Goal: Navigation & Orientation: Find specific page/section

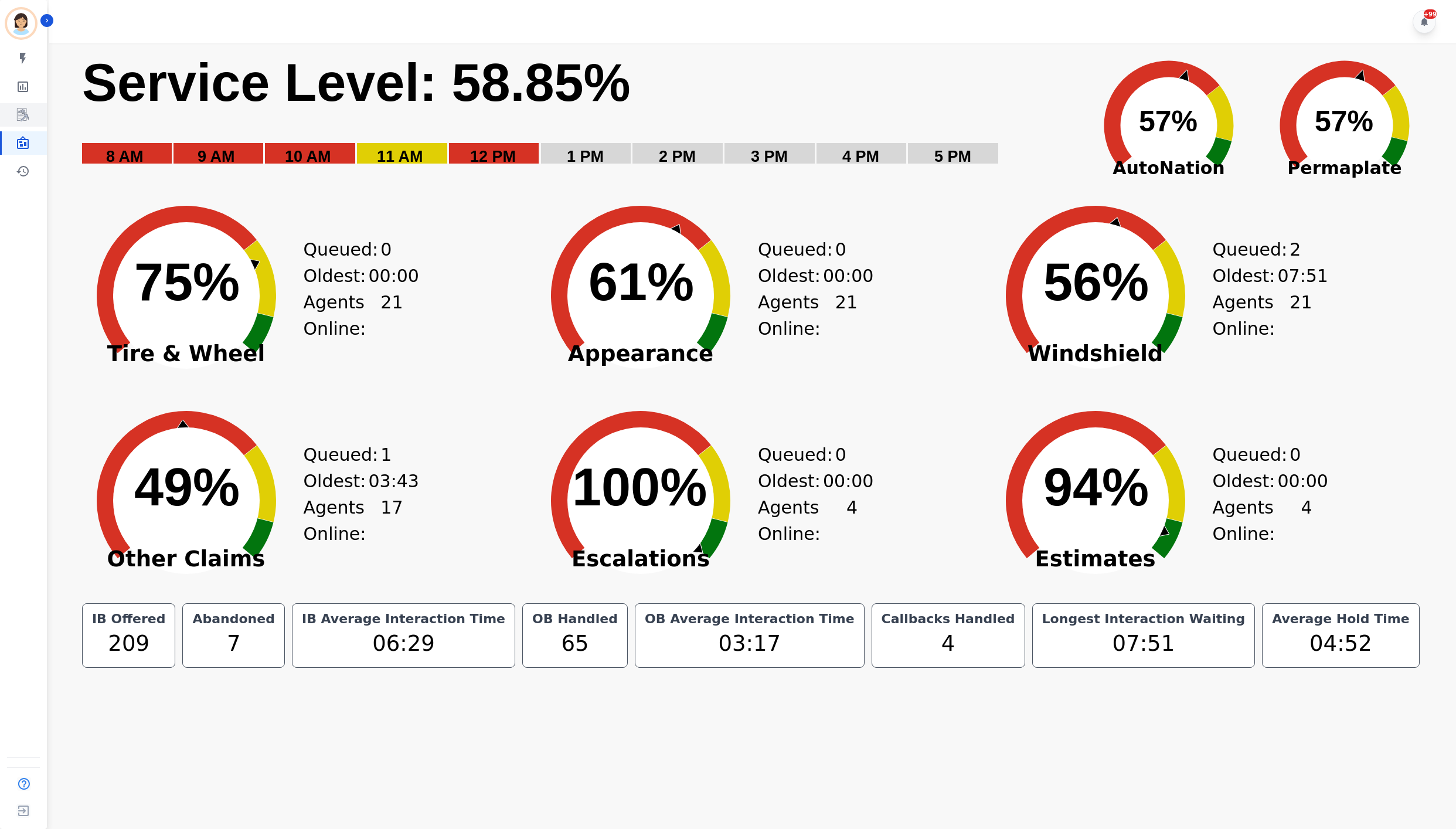
click at [25, 127] on div "My skills My Metrics Interaction Mining Wall Board Coaching History" at bounding box center [23, 115] width 47 height 136
click at [27, 120] on icon "Sidebar" at bounding box center [23, 115] width 14 height 14
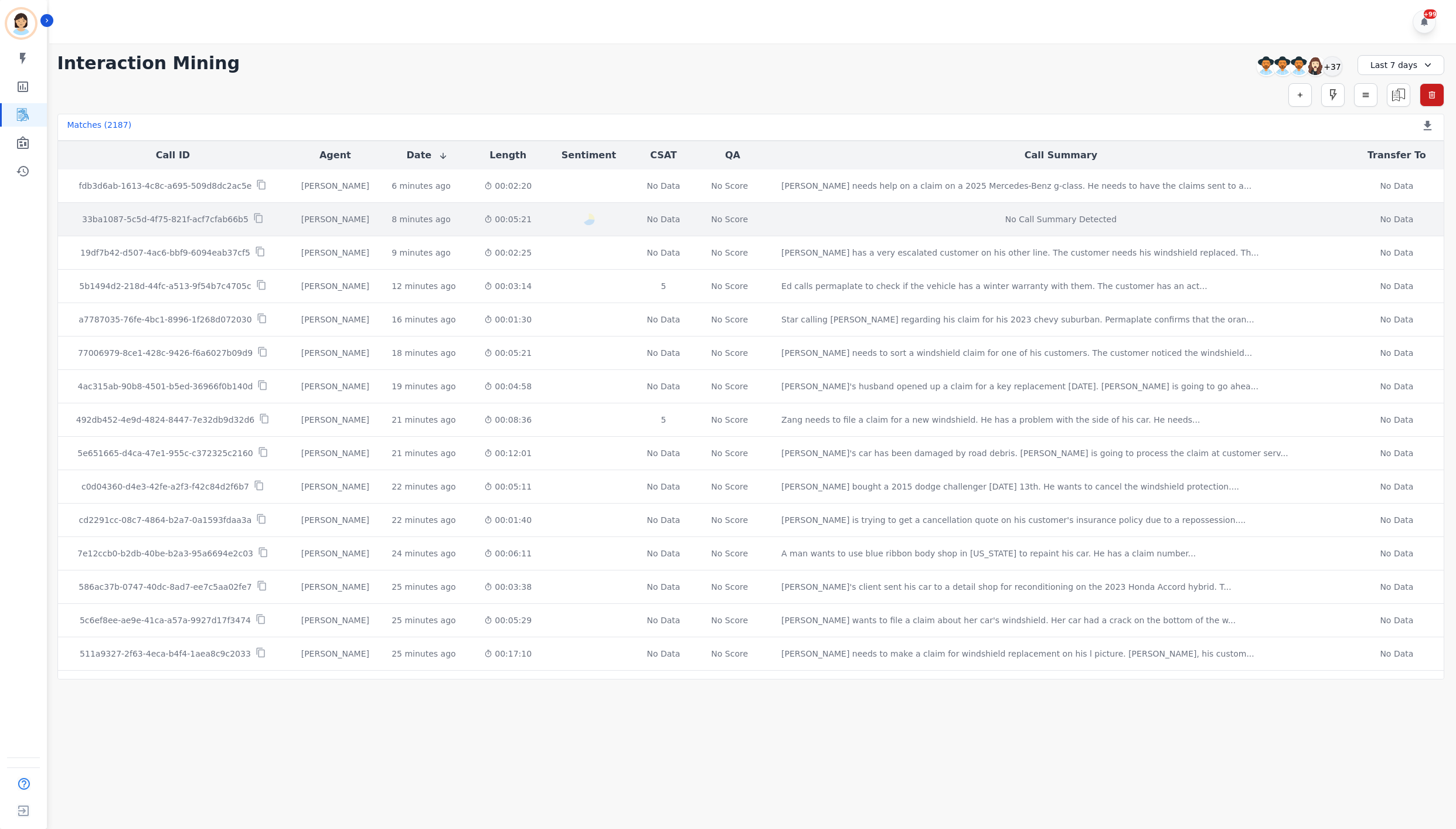
click at [175, 225] on p "33ba1087-5c5d-4f75-821f-acf7cfab66b5" at bounding box center [165, 219] width 167 height 12
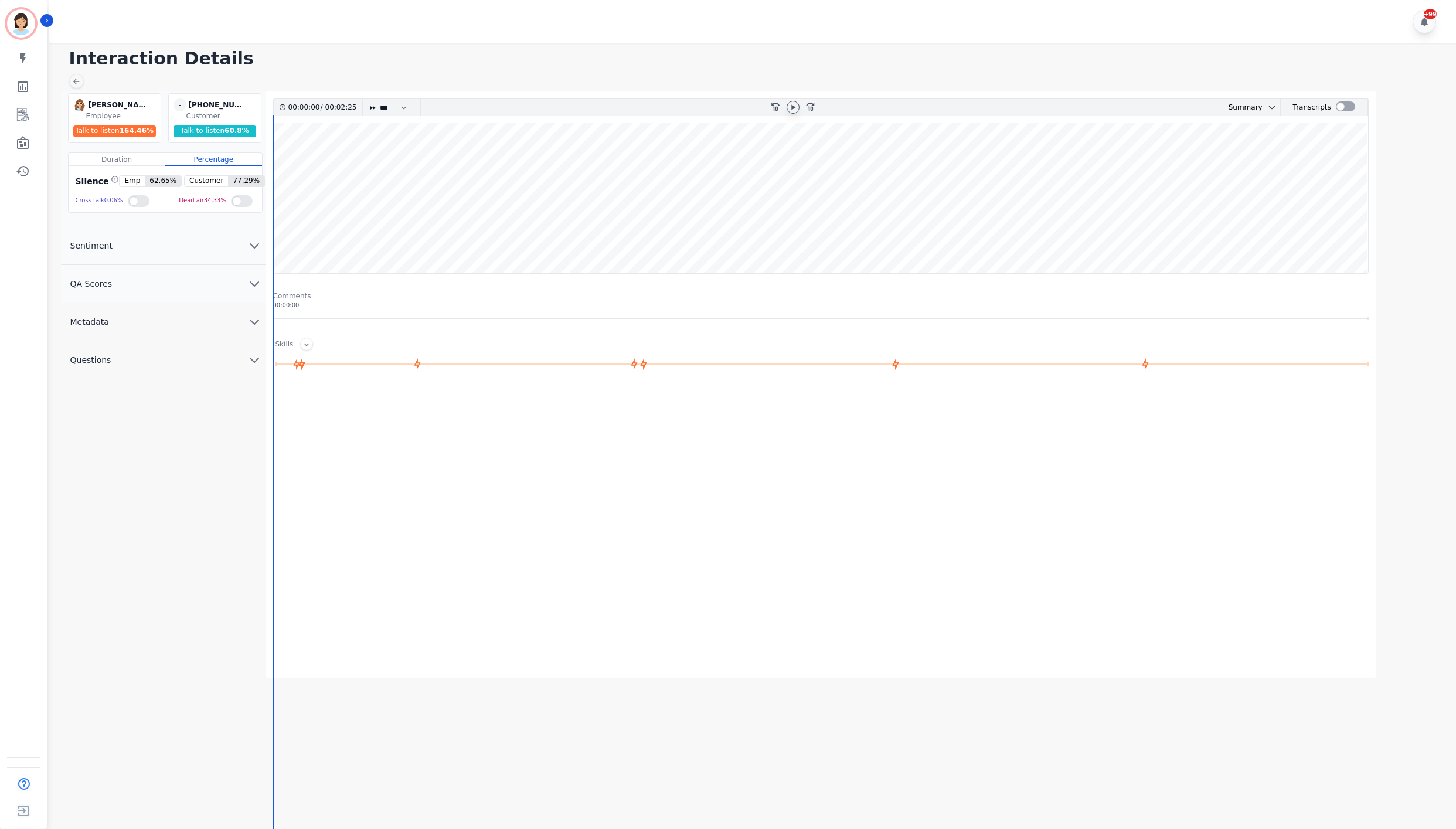
click at [788, 109] on div at bounding box center [793, 108] width 13 height 13
drag, startPoint x: 532, startPoint y: 161, endPoint x: 585, endPoint y: 148, distance: 54.6
click at [546, 152] on wave at bounding box center [820, 198] width 1095 height 150
click at [794, 161] on wave at bounding box center [820, 198] width 1095 height 150
click at [17, 144] on icon "Sidebar" at bounding box center [23, 143] width 12 height 13
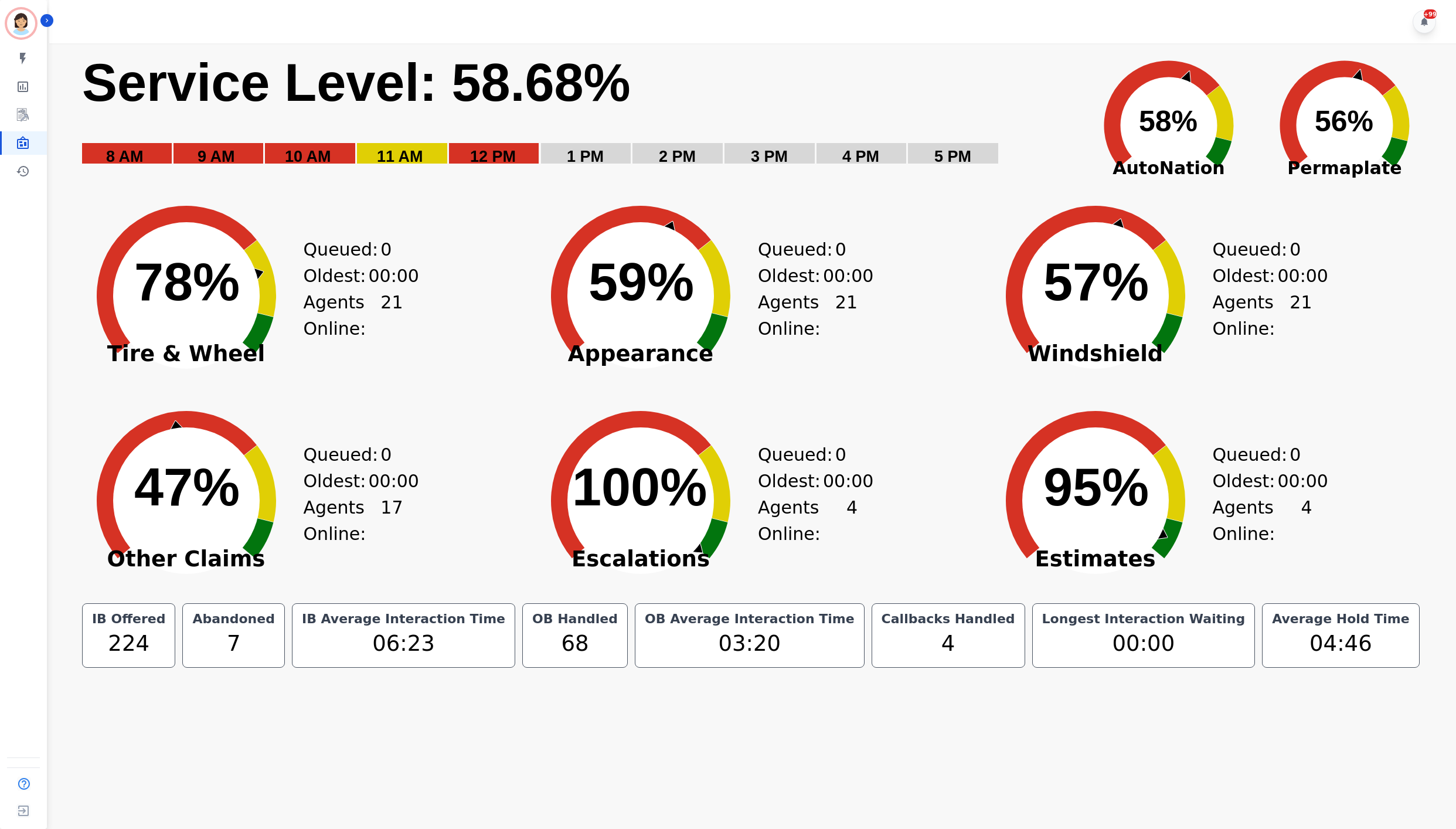
click at [711, 73] on rect "Service Level: 0%" at bounding box center [577, 117] width 993 height 132
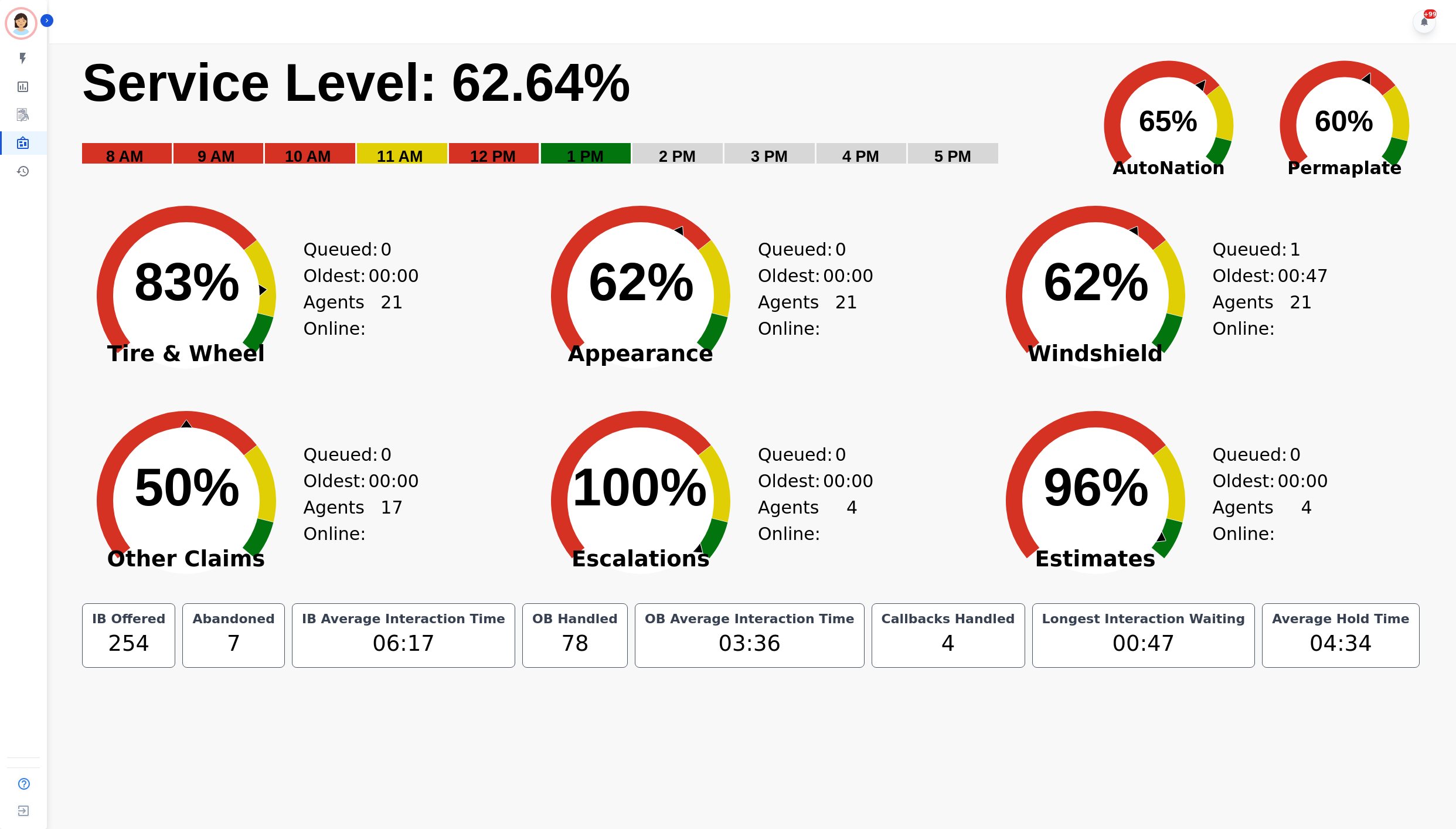
click at [1056, 34] on div "+99" at bounding box center [755, 22] width 1411 height 43
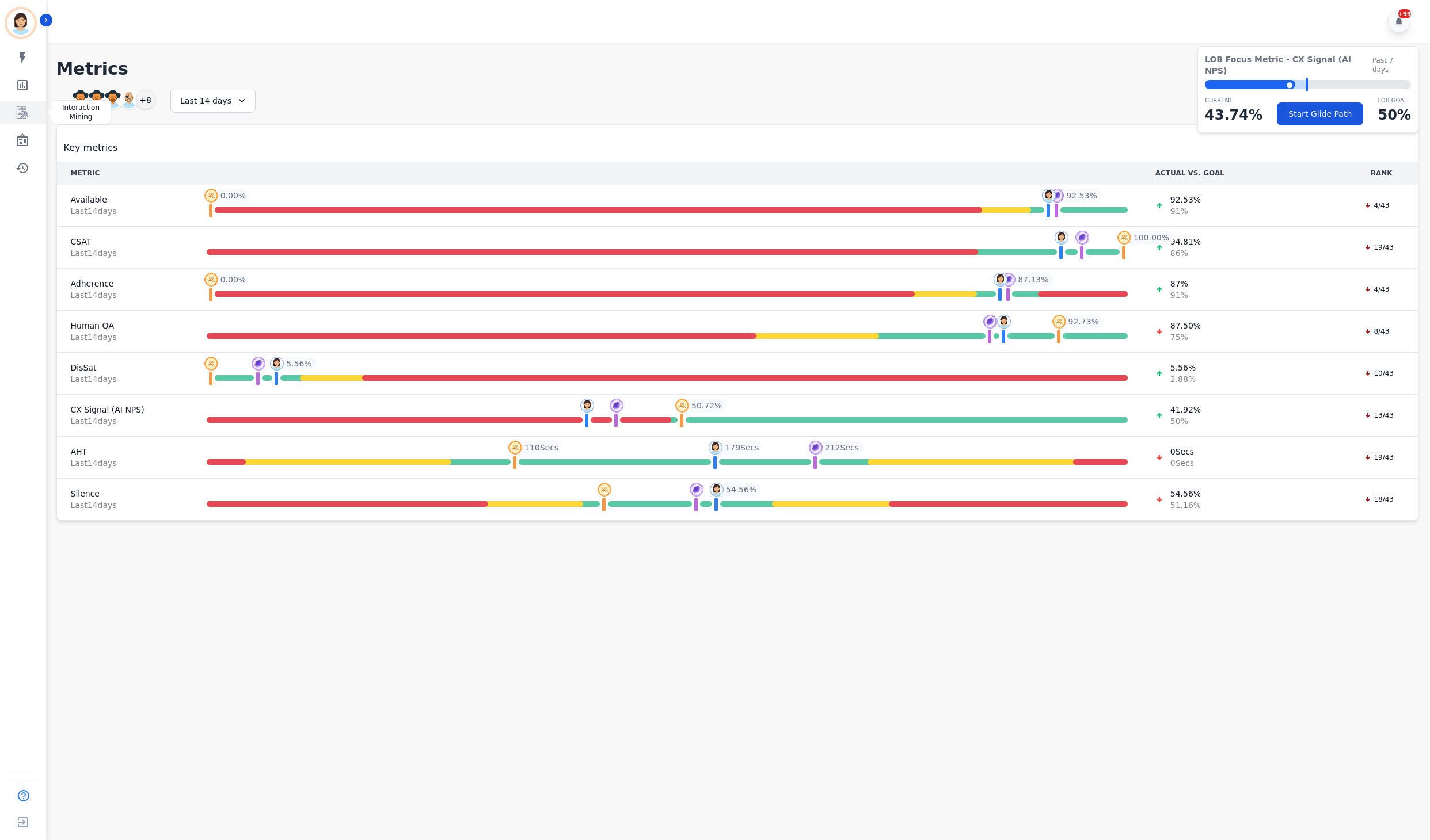
click at [22, 110] on icon "Sidebar" at bounding box center [23, 113] width 14 height 14
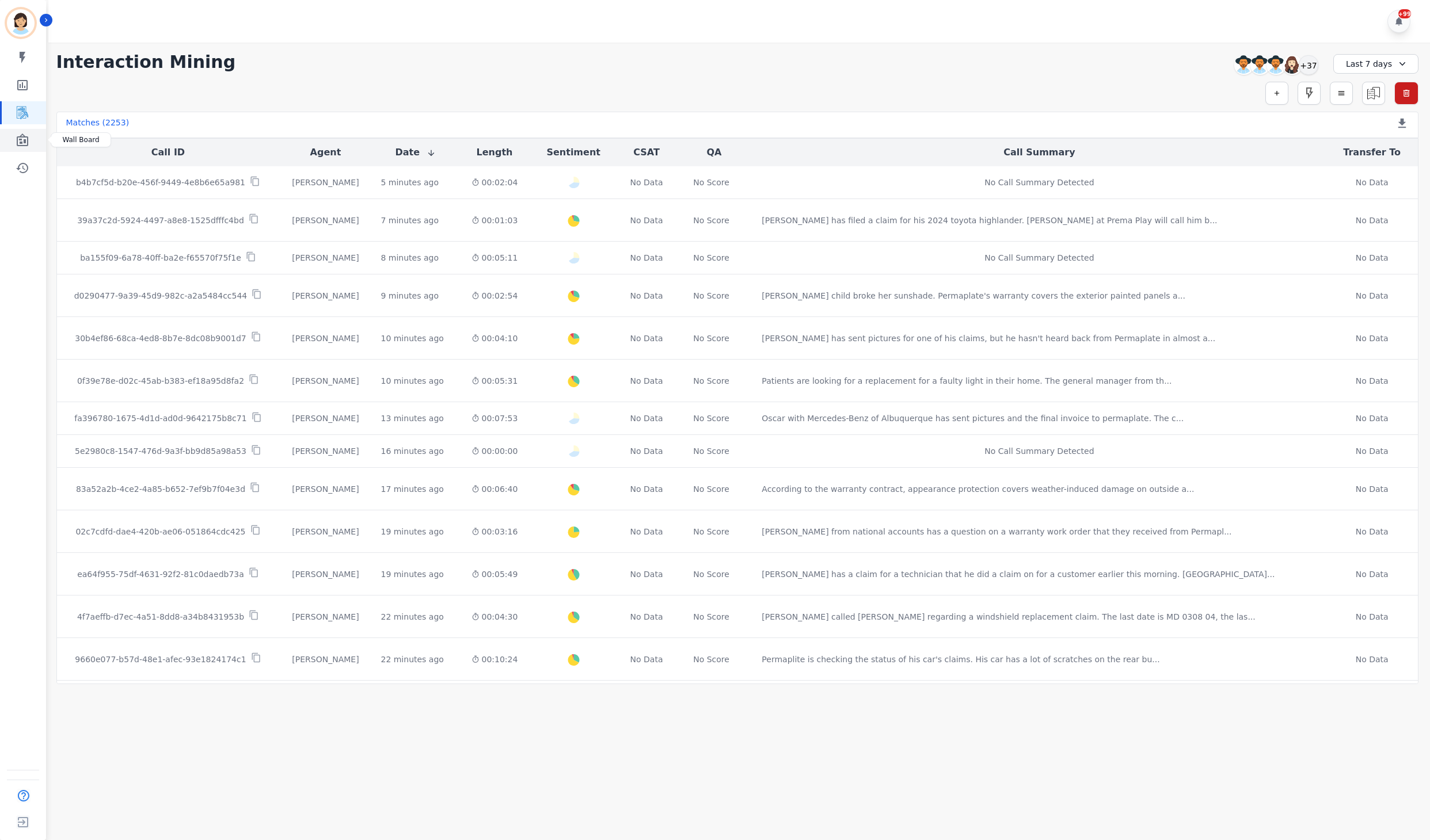
click at [23, 138] on icon "Sidebar" at bounding box center [23, 141] width 14 height 14
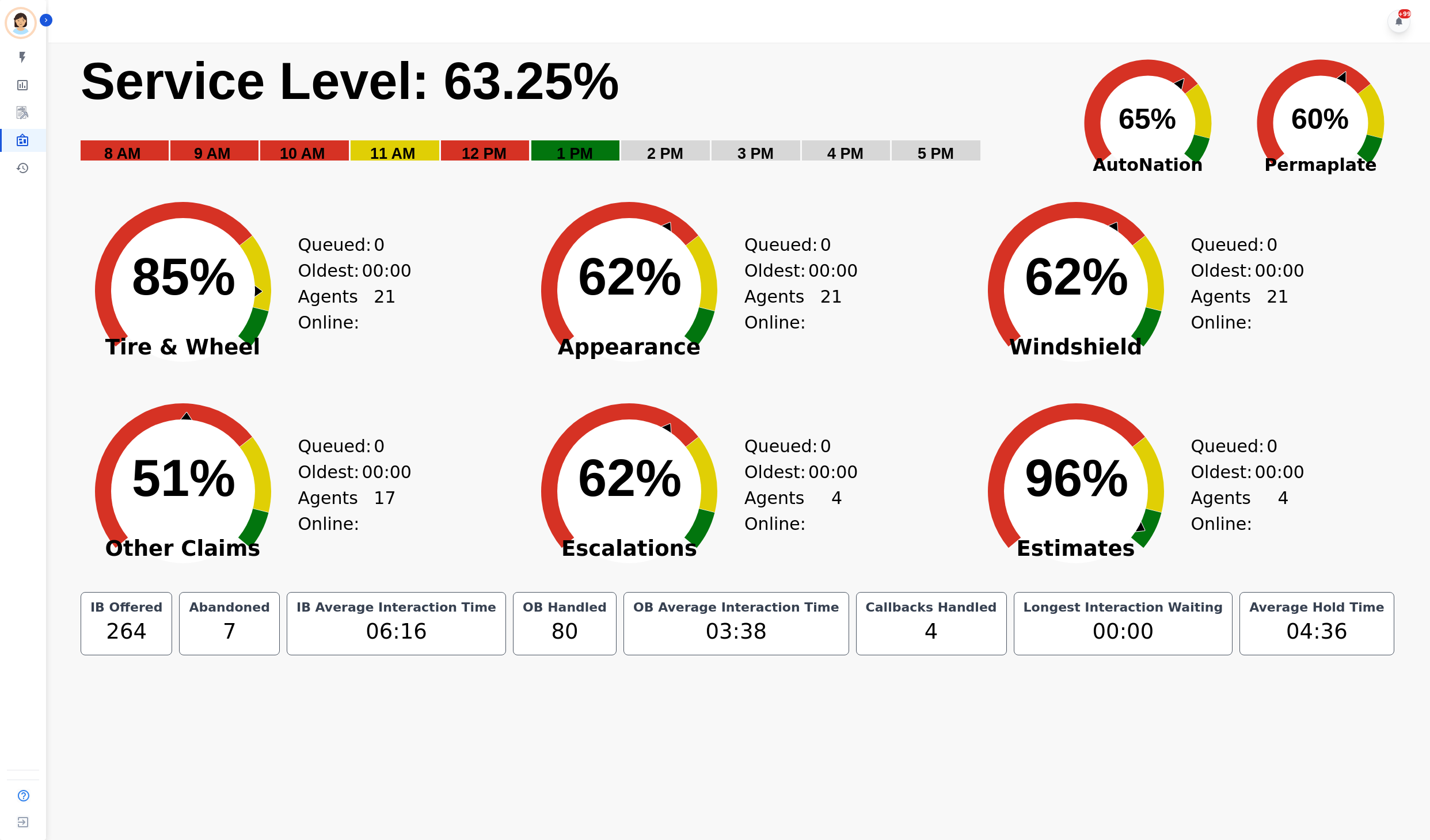
click at [670, 20] on div "+99" at bounding box center [741, 21] width 1386 height 42
